Goal: Task Accomplishment & Management: Manage account settings

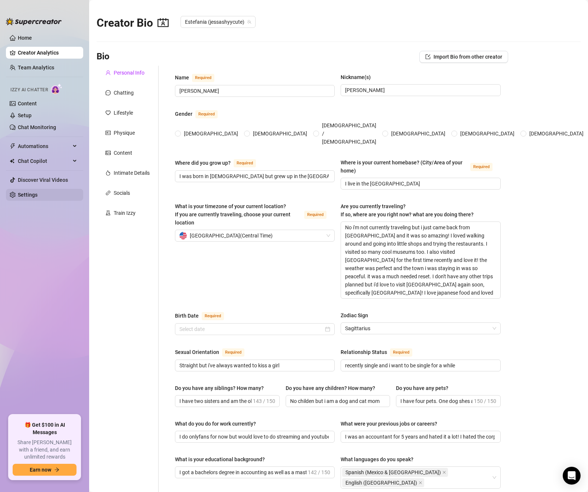
type input "[PERSON_NAME]"
type input "I was born in [DEMOGRAPHIC_DATA] but grew up in the [GEOGRAPHIC_DATA]"
type input "I live in the [GEOGRAPHIC_DATA]"
type textarea "No i'm not currently traveling but i just came back from [GEOGRAPHIC_DATA] and …"
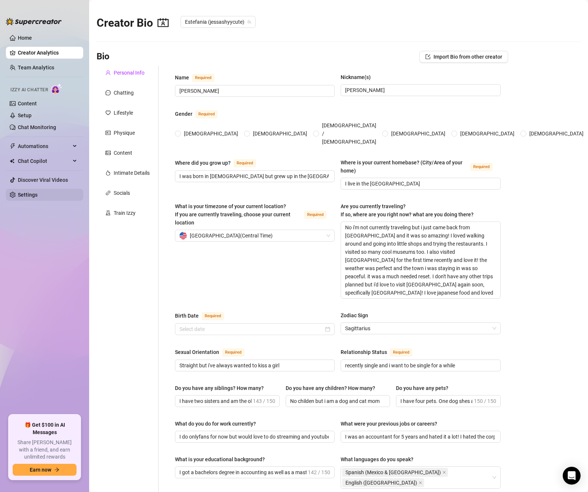
type input "Straight but i've always wanted to kiss a girl"
type input "recently single and i want to be single for a while"
type input "I have two sisters and am the oldest. I am very close with them and love spendi…"
type input "No childen but i am a dog and cat mom"
type input "I have four pets. One dog shes a chihuahua and poodle mix and her name is [PERS…"
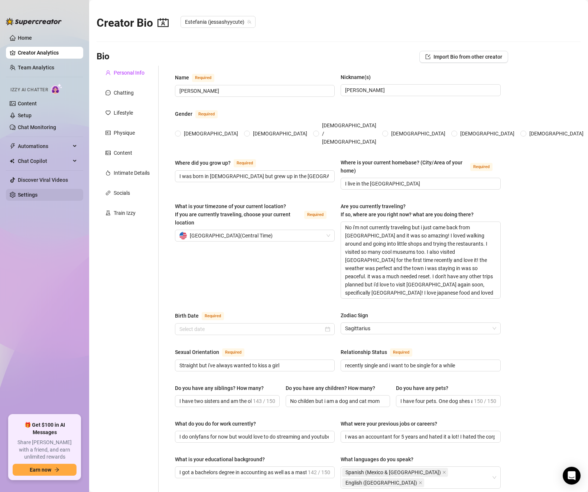
type input "I do onlyfans for now but would love to do streaming and youtube in the future"
type input "I was an accountant for 5 years and hated it a lot! I hated the corporate world…"
type input "I got a bachelors degree in accounting as well as a masters degree in accountin…"
type input "I am agnostic and spiritual"
type input "I believe in treating others like they are valuable and matter. I try to treat …"
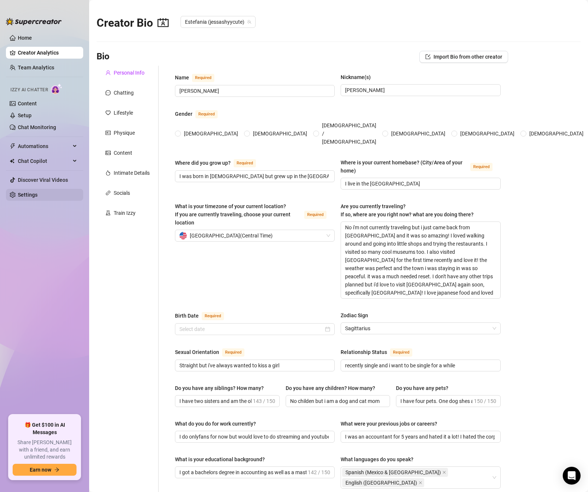
type textarea "My dream is to have a happy relationship and family as well as have the freedom…"
type textarea "One time my dad left me at a gas station by accident because i got out while he…"
type textarea "I love reading, i don't really watch shows and enjoy watching true crime and ps…"
type textarea "I enjoy improving myself, my health, and my mental health."
radio input "true"
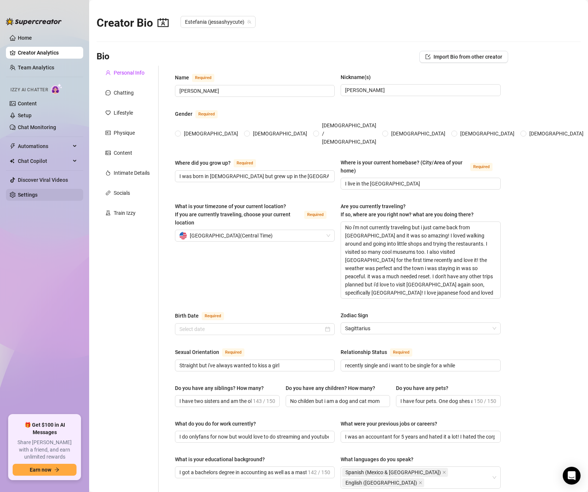
type input "[DATE]"
click at [38, 198] on link "Settings" at bounding box center [28, 195] width 20 height 6
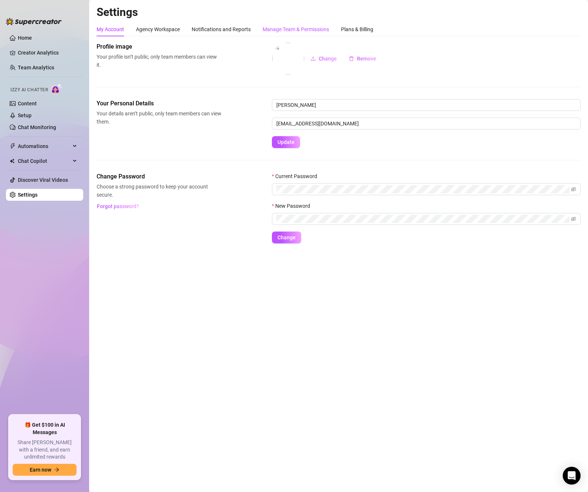
click at [270, 30] on div "Manage Team & Permissions" at bounding box center [296, 29] width 66 height 8
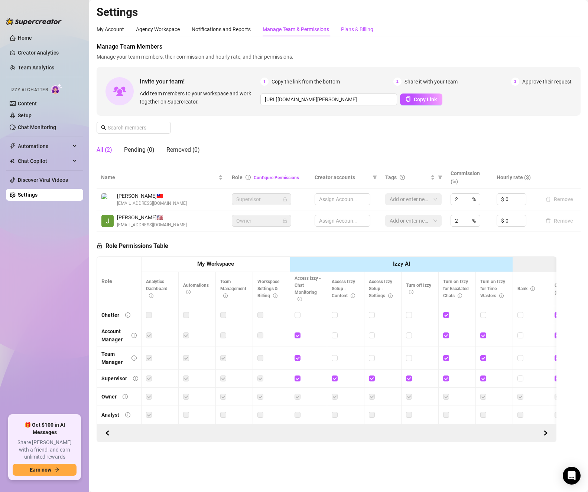
click at [351, 29] on div "Plans & Billing" at bounding box center [357, 29] width 32 height 8
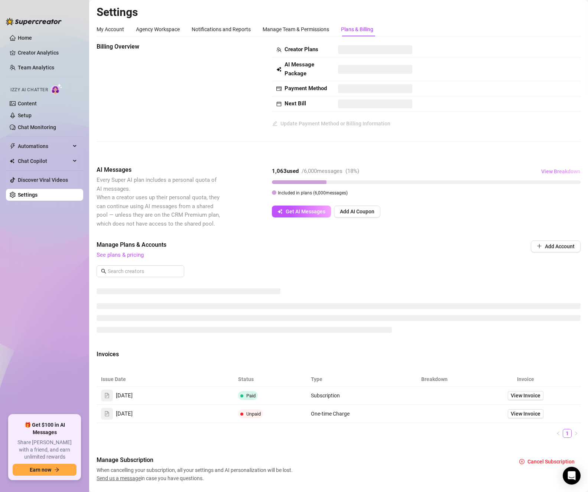
click at [544, 170] on span "View Breakdown" at bounding box center [560, 172] width 39 height 6
click at [562, 209] on div at bounding box center [561, 206] width 8 height 8
click at [509, 251] on div "Manage Plans & Accounts See plans & pricing Add Account" at bounding box center [339, 250] width 484 height 19
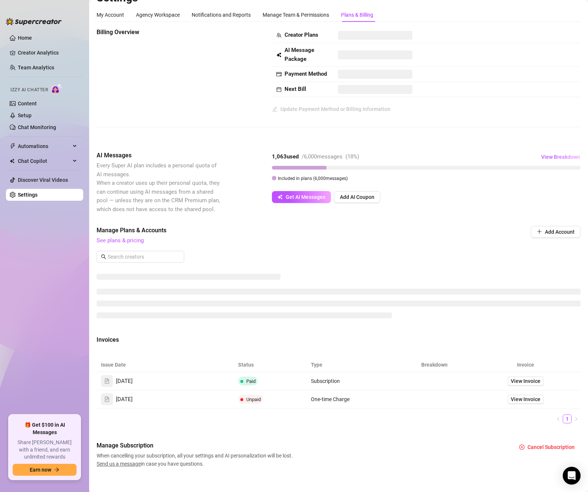
scroll to position [22, 0]
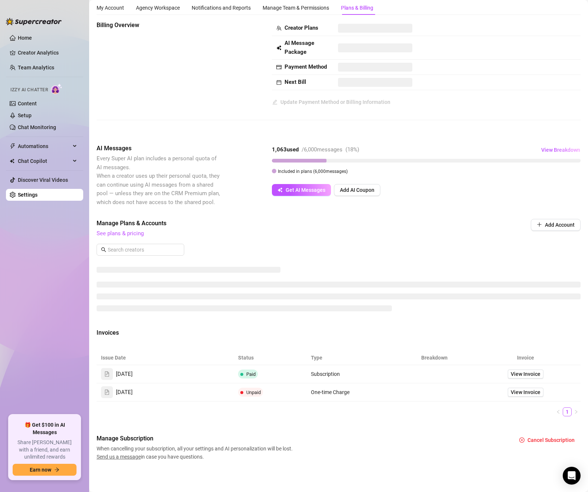
click at [434, 395] on td at bounding box center [434, 393] width 73 height 18
click at [511, 392] on span "View Invoice" at bounding box center [526, 392] width 30 height 8
click at [522, 374] on span "View Invoice" at bounding box center [526, 374] width 30 height 8
click at [458, 266] on div at bounding box center [339, 289] width 484 height 56
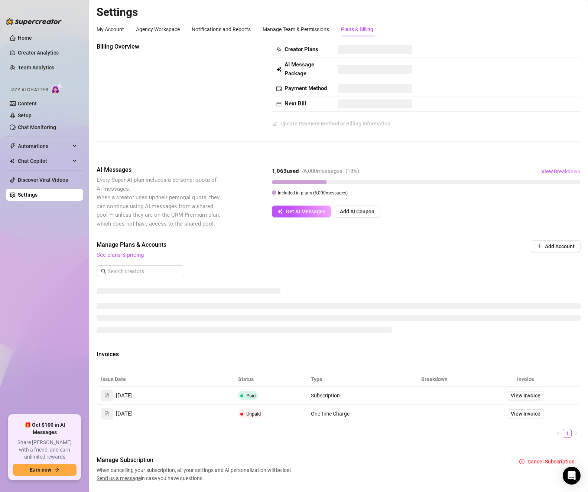
click at [419, 160] on div "Billing Overview Creator Plans AI Message Package Payment Method Next Bill Upda…" at bounding box center [339, 262] width 484 height 440
click at [385, 52] on span at bounding box center [375, 49] width 74 height 9
click at [366, 69] on span at bounding box center [375, 69] width 74 height 9
click at [116, 26] on div "My Account" at bounding box center [110, 29] width 27 height 8
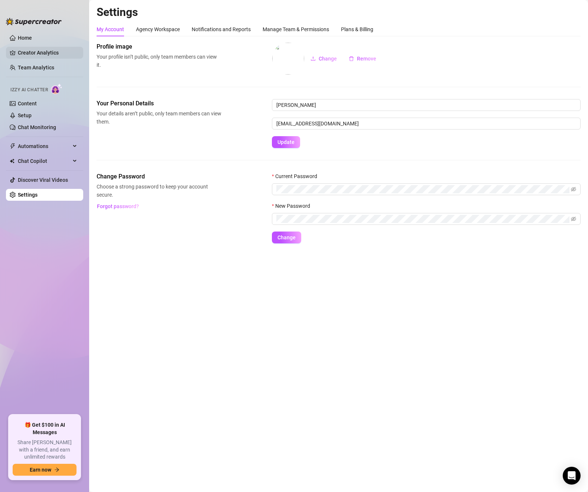
click at [34, 47] on link "Creator Analytics" at bounding box center [47, 53] width 59 height 12
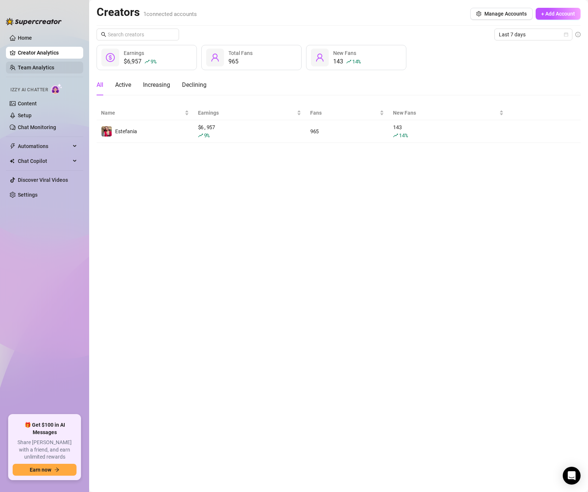
click at [54, 68] on link "Team Analytics" at bounding box center [36, 68] width 36 height 6
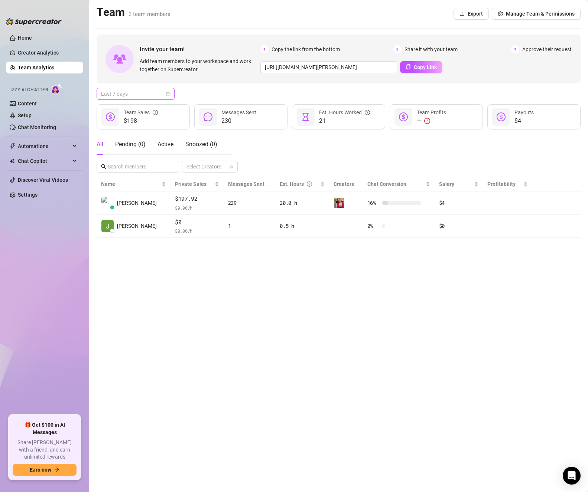
click at [148, 91] on span "Last 7 days" at bounding box center [135, 93] width 69 height 11
click at [145, 131] on div "Last 30 days" at bounding box center [135, 132] width 66 height 8
click at [118, 89] on span "Last 30 days" at bounding box center [135, 93] width 69 height 11
drag, startPoint x: 143, startPoint y: 146, endPoint x: 152, endPoint y: 146, distance: 9.3
click at [143, 146] on div "Last 90 days" at bounding box center [135, 144] width 66 height 8
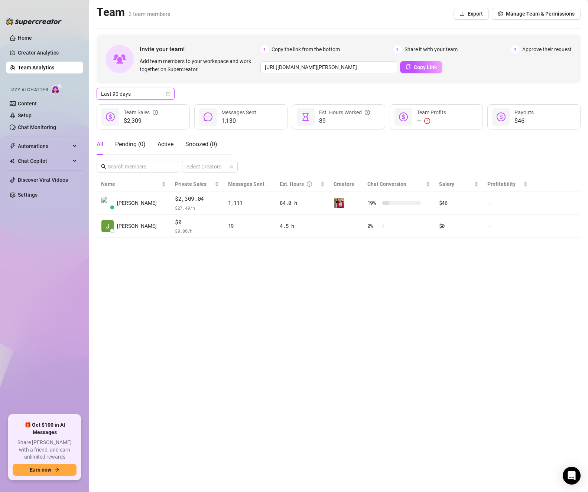
click at [336, 153] on div "All Pending ( 0 ) Active Snoozed ( 0 ) Select Creators" at bounding box center [339, 153] width 484 height 39
click at [37, 106] on link "Content" at bounding box center [27, 104] width 19 height 6
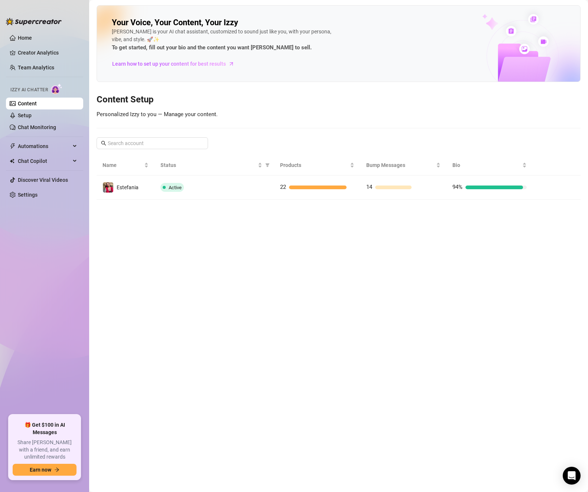
click at [37, 107] on link "Content" at bounding box center [27, 104] width 19 height 6
click at [32, 115] on link "Setup" at bounding box center [25, 116] width 14 height 6
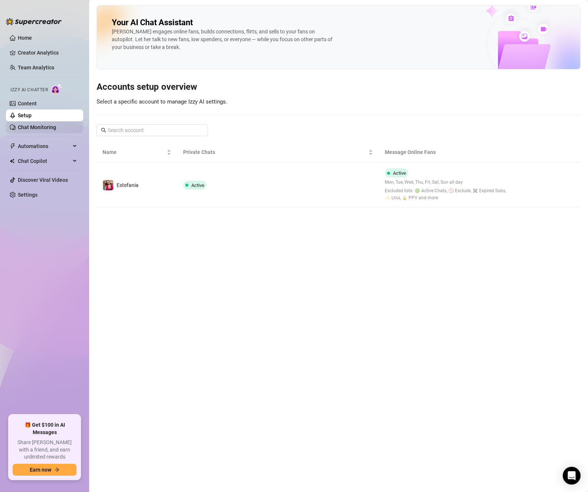
click at [44, 130] on link "Chat Monitoring" at bounding box center [37, 127] width 38 height 6
